Goal: Book appointment/travel/reservation

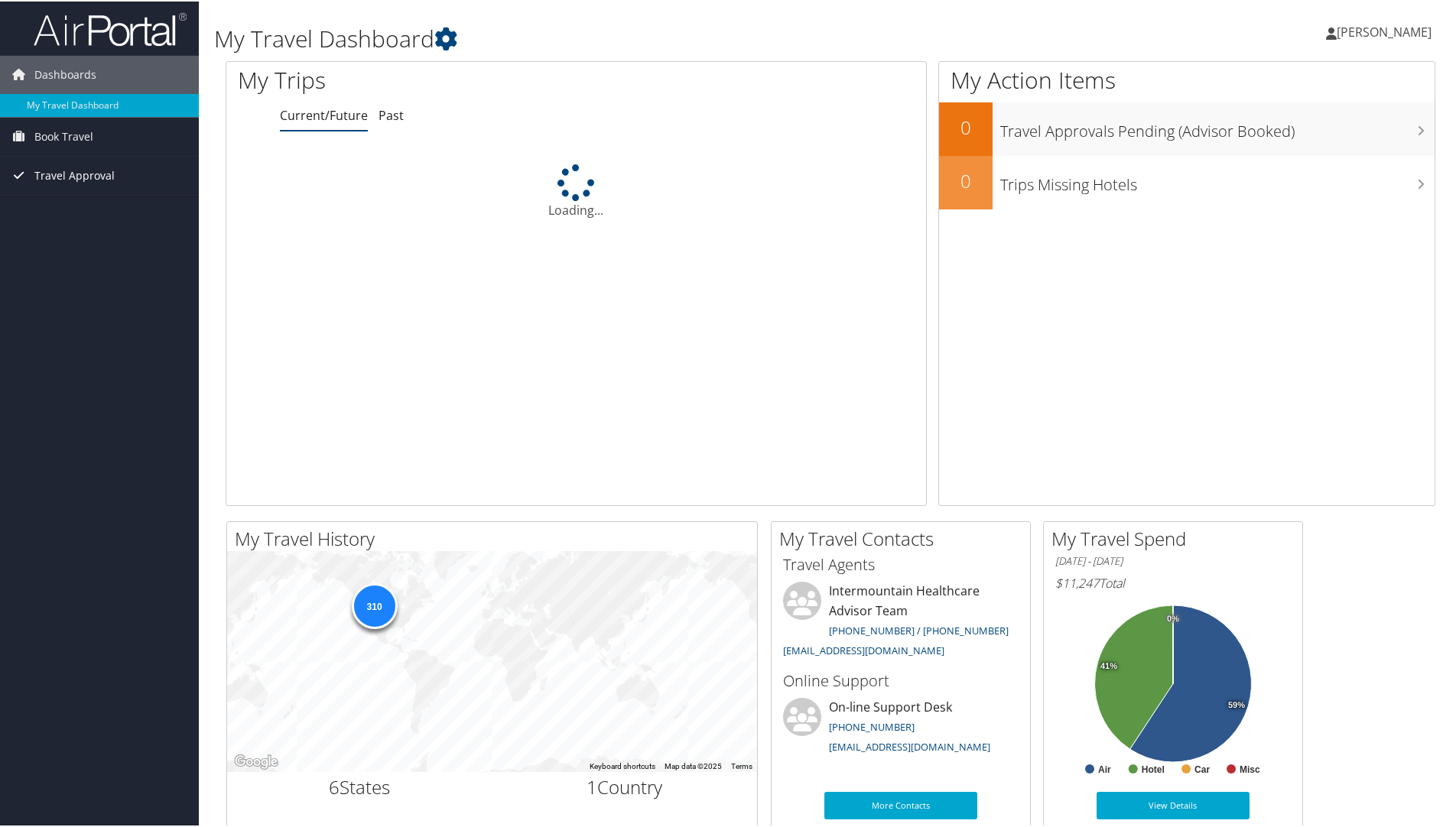
click at [64, 174] on span "Travel Approval" at bounding box center [75, 175] width 80 height 39
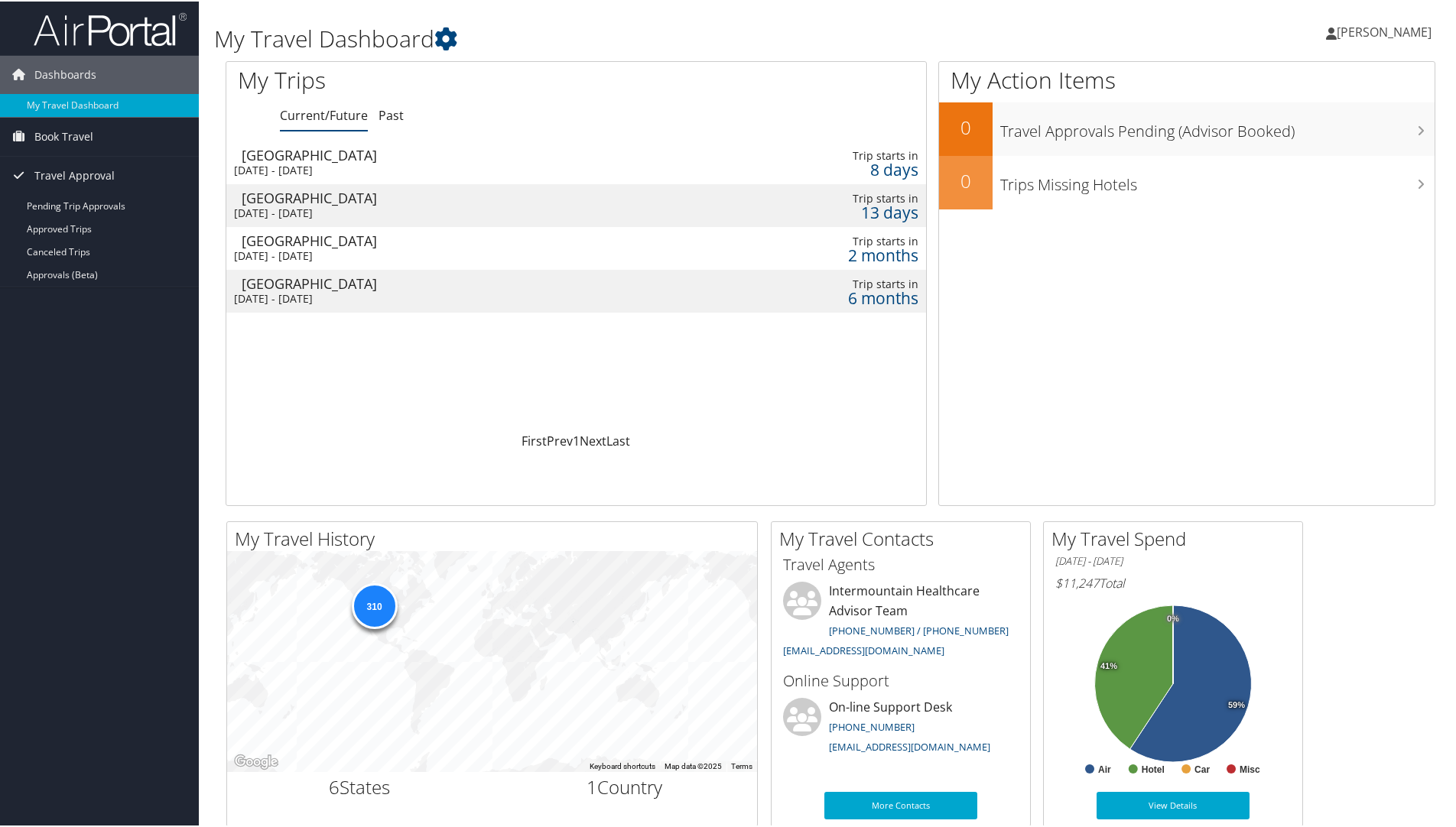
click at [352, 209] on div "[DATE] - [DATE]" at bounding box center [450, 212] width 431 height 14
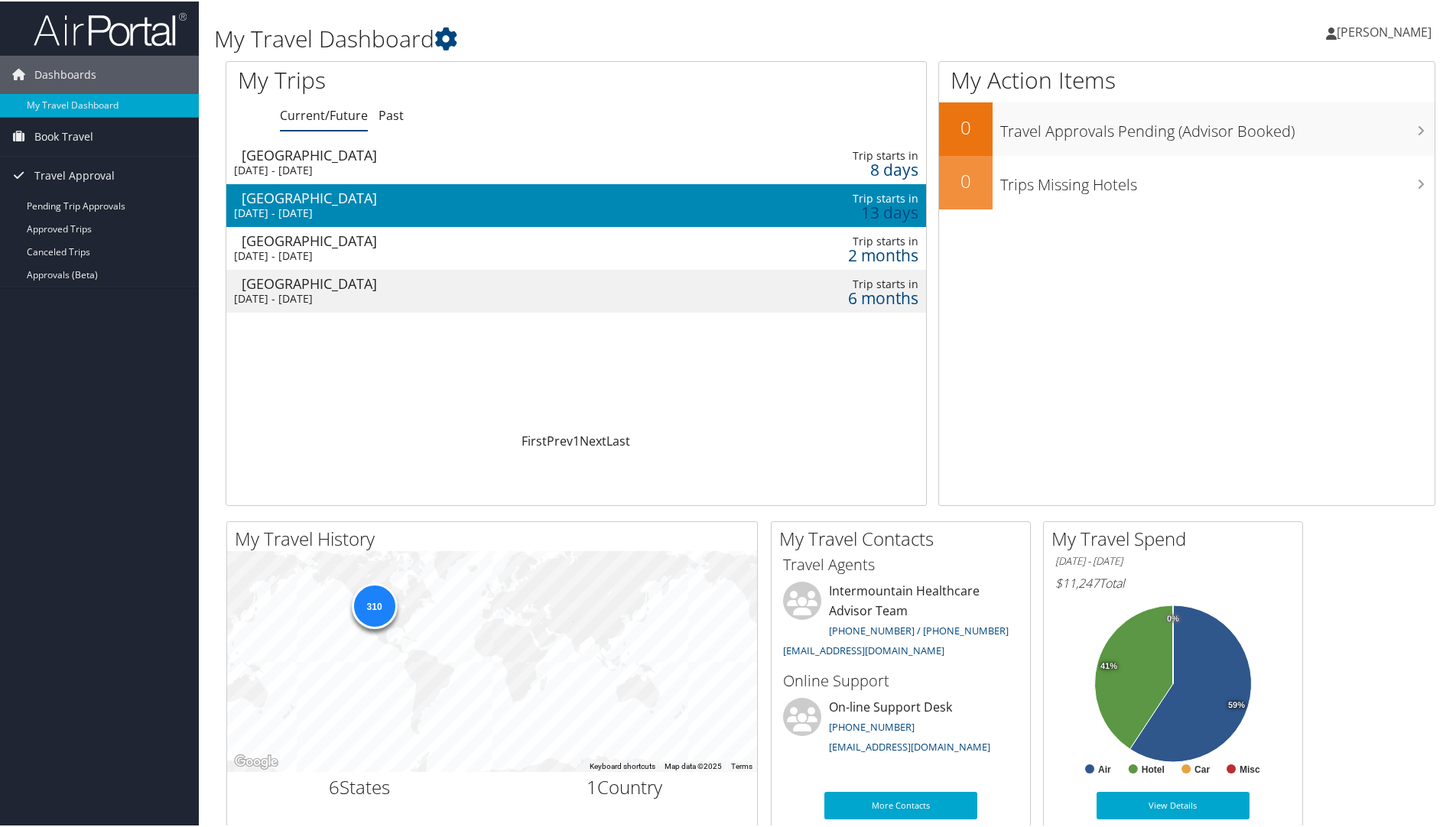
click at [352, 209] on div "[DATE] - [DATE]" at bounding box center [450, 212] width 431 height 14
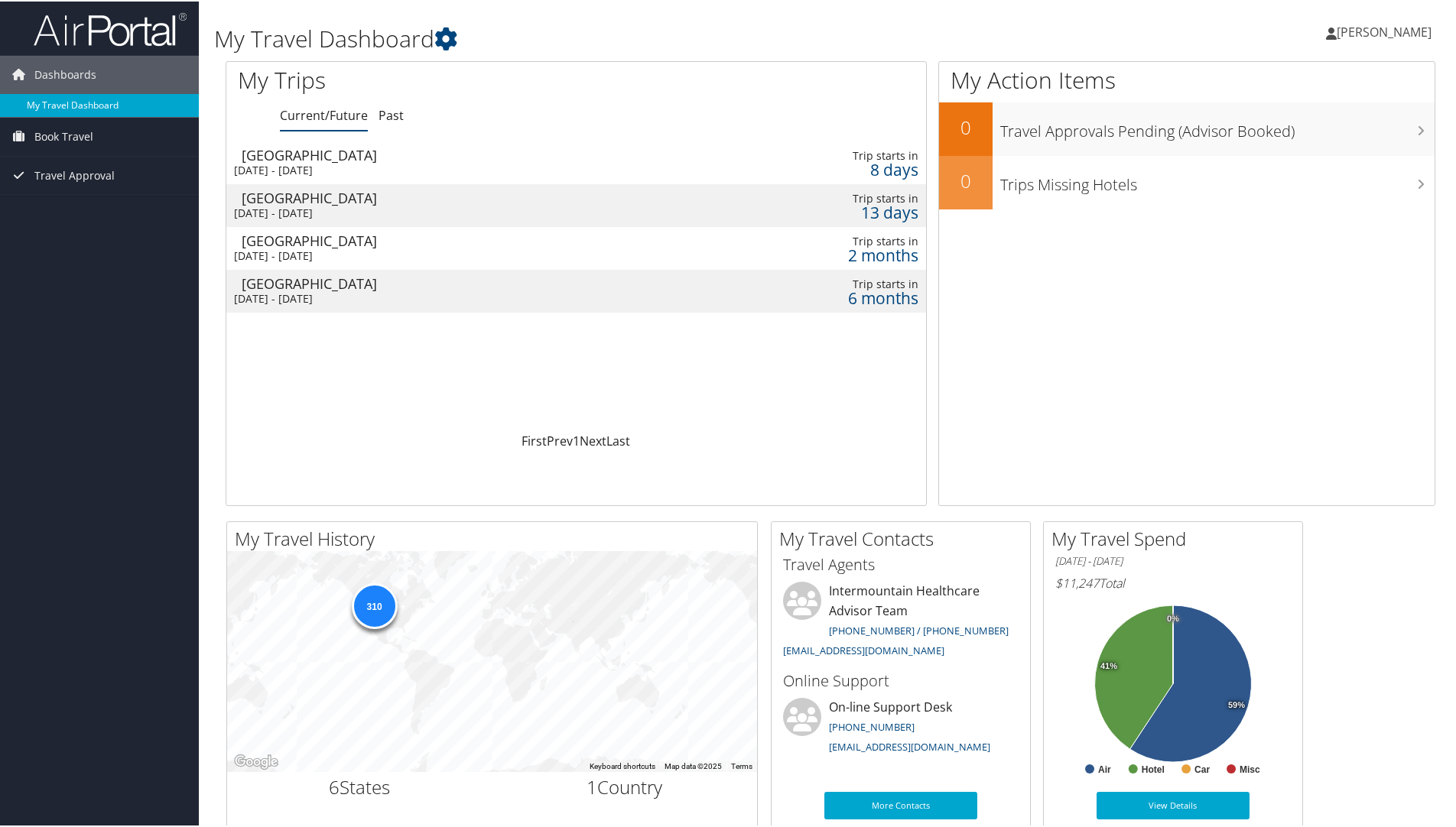
click at [109, 99] on link "My Travel Dashboard" at bounding box center [99, 104] width 199 height 23
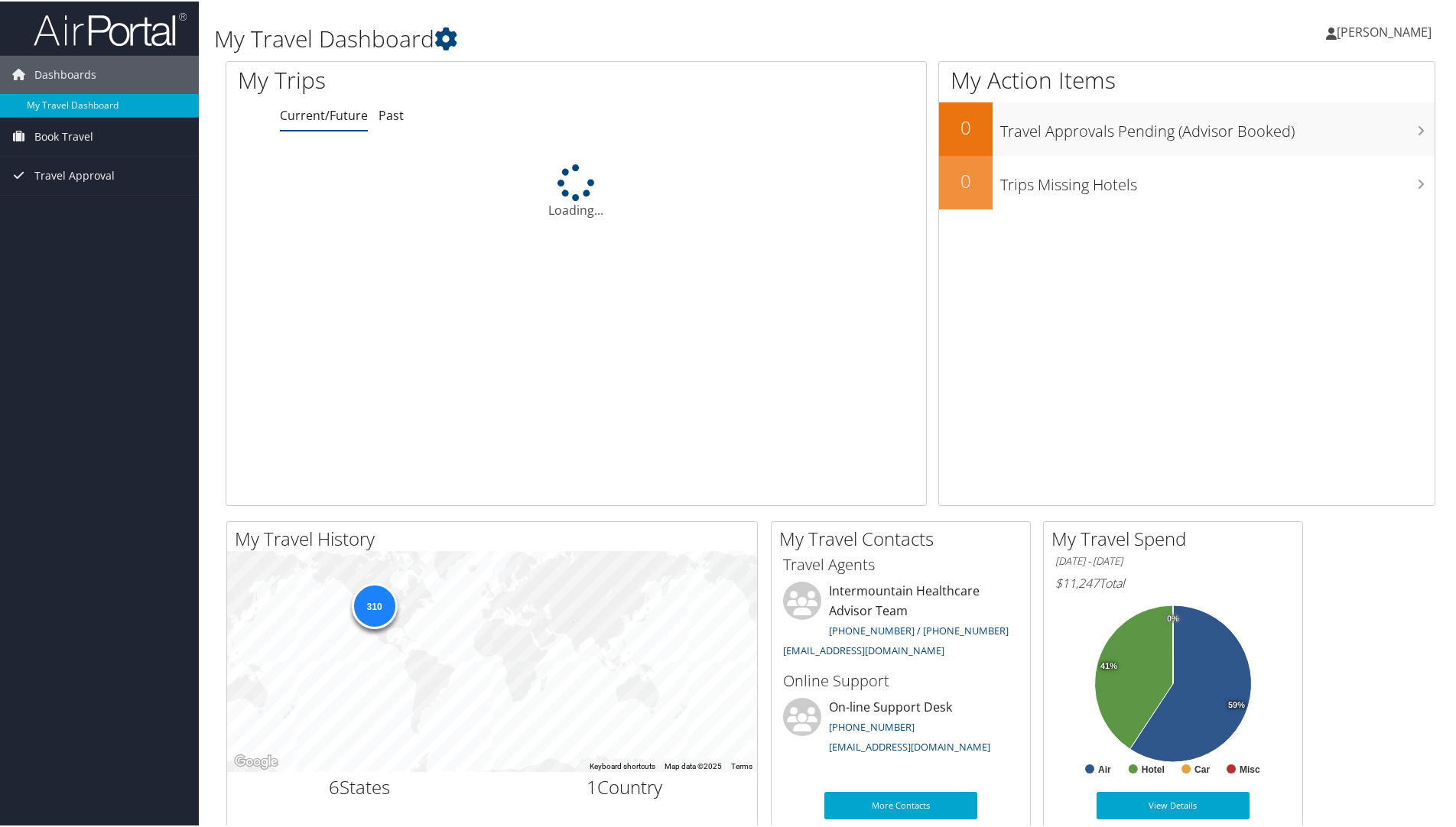
click at [1391, 27] on span "[PERSON_NAME]" at bounding box center [1384, 31] width 95 height 17
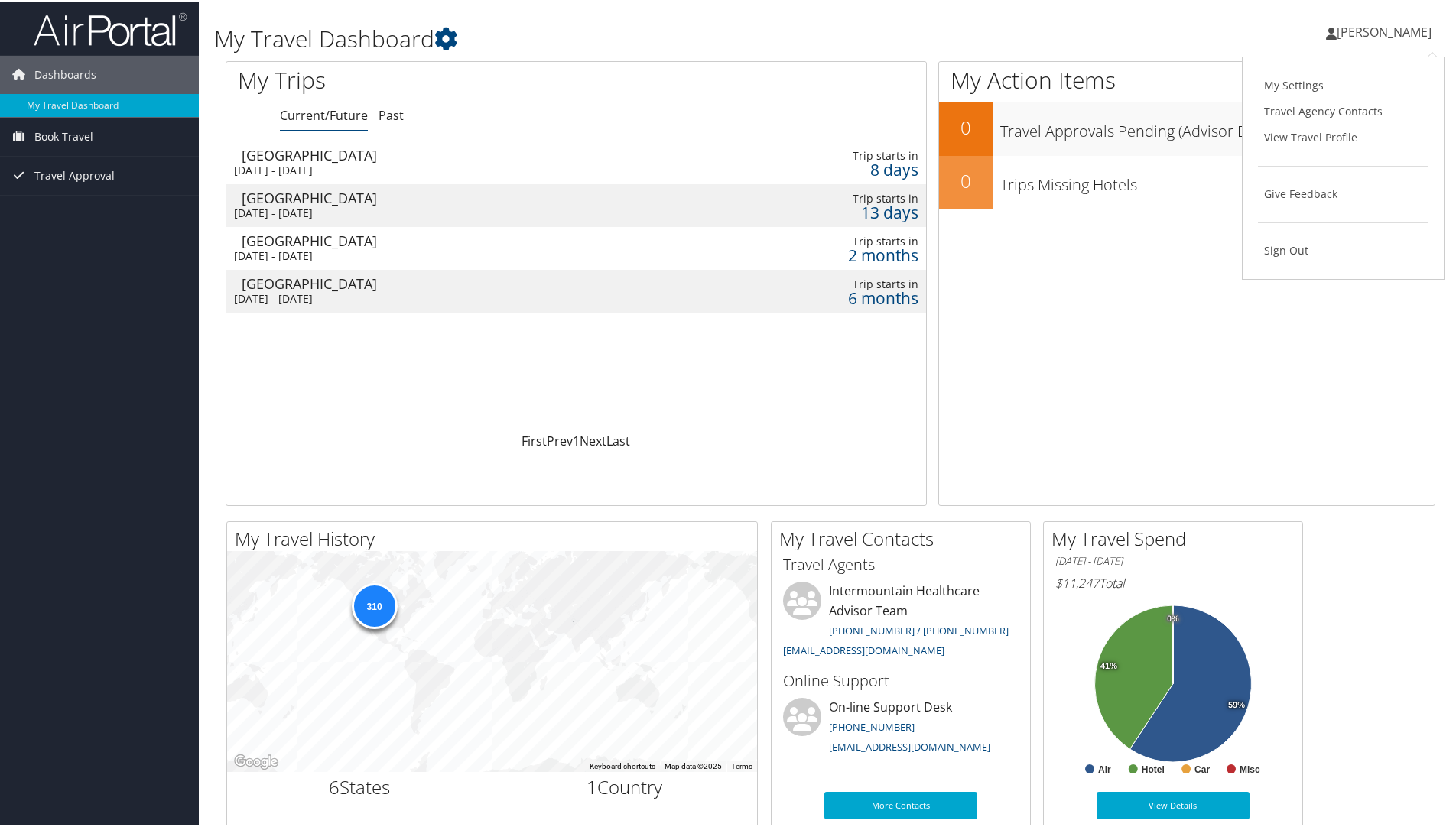
drag, startPoint x: 696, startPoint y: 428, endPoint x: 692, endPoint y: 420, distance: 8.9
click at [696, 428] on div "Loading... Salt Lake City Wed 17 Sep 2025 - Thu 18 Sep 2025 Trip starts in 8 da…" at bounding box center [576, 285] width 700 height 290
drag, startPoint x: 901, startPoint y: 202, endPoint x: 836, endPoint y: 209, distance: 65.4
click at [836, 209] on div "13 days" at bounding box center [834, 211] width 166 height 14
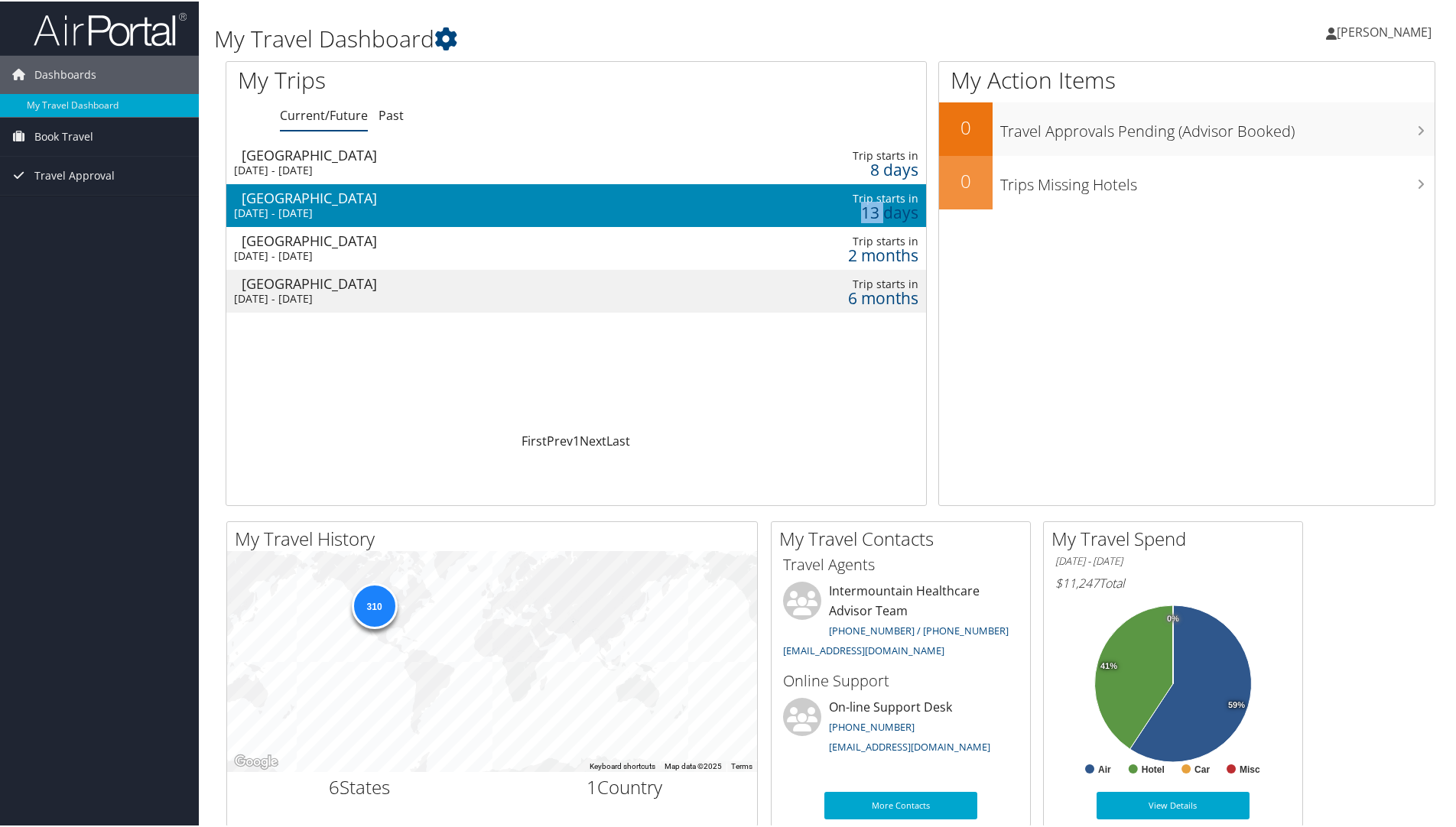
click at [836, 209] on div "13 days" at bounding box center [834, 211] width 166 height 14
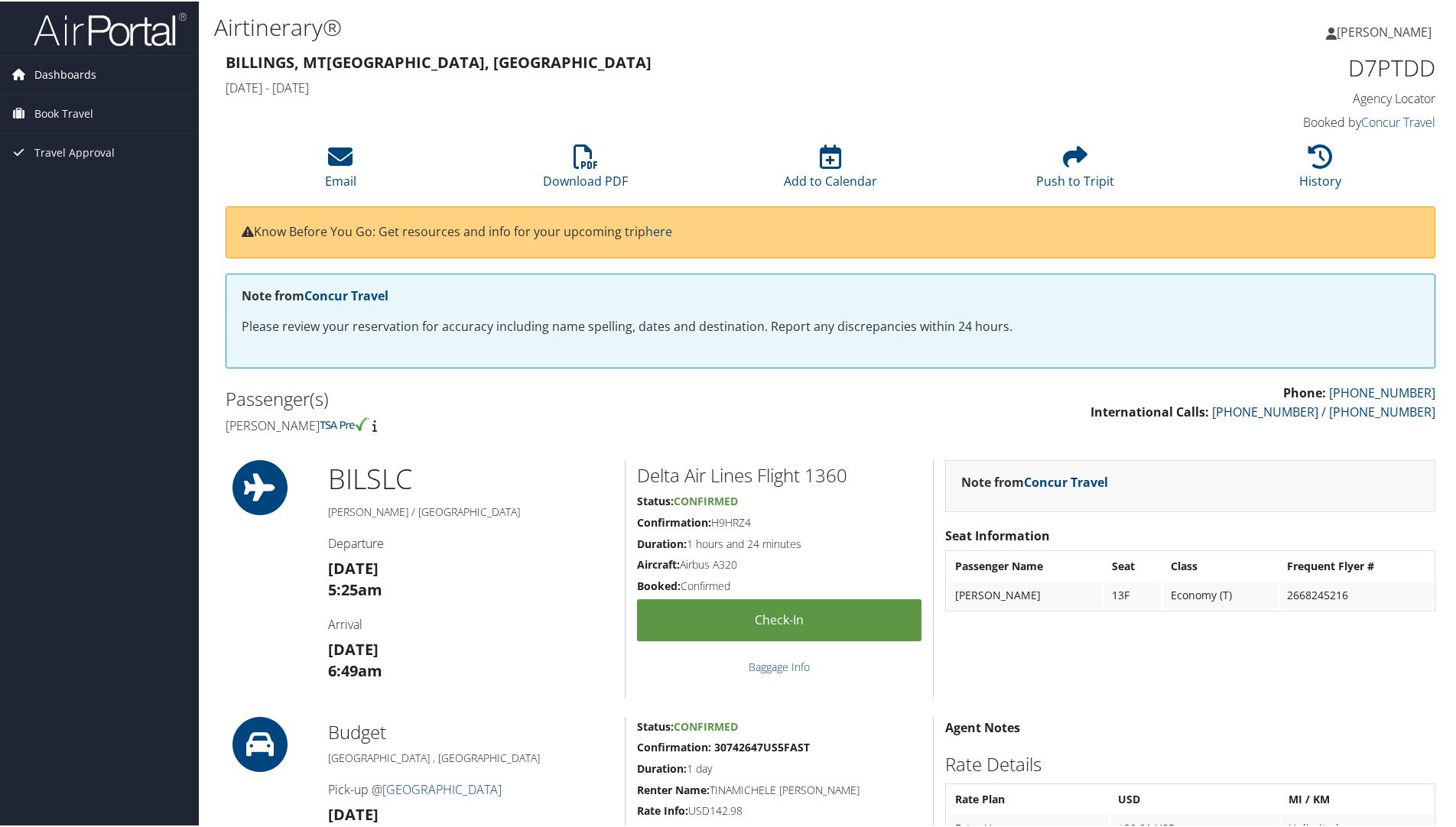
click at [87, 75] on span "Dashboards" at bounding box center [65, 74] width 62 height 39
click at [93, 97] on link "My Travel Dashboard" at bounding box center [99, 104] width 199 height 23
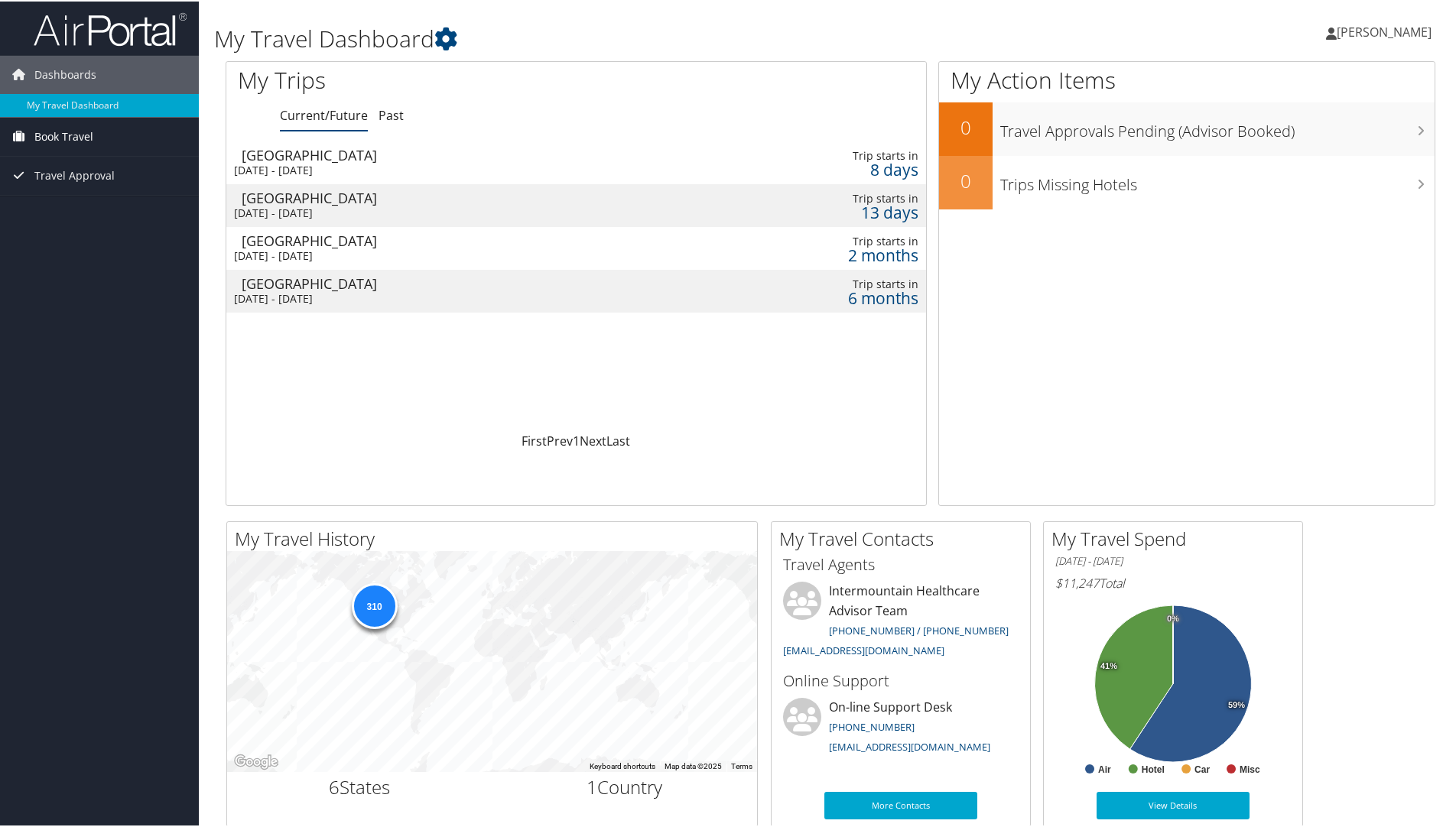
click at [40, 129] on span "Book Travel" at bounding box center [64, 136] width 59 height 39
click at [144, 184] on link "Book/Manage Online Trips" at bounding box center [99, 189] width 199 height 23
